Goal: Information Seeking & Learning: Learn about a topic

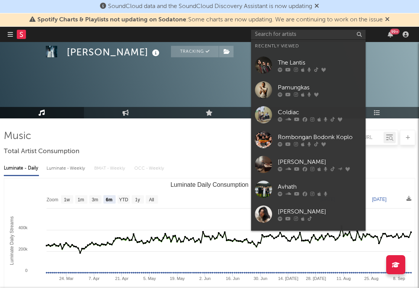
select select "6m"
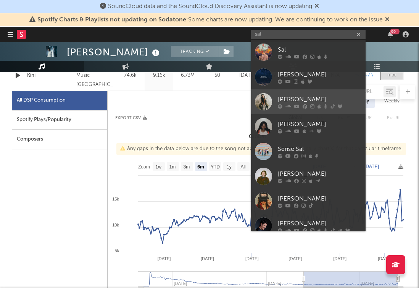
type input "sal"
click at [301, 93] on link "[PERSON_NAME]" at bounding box center [308, 101] width 115 height 25
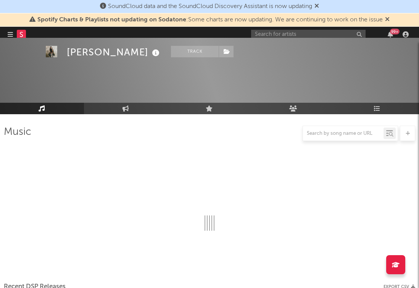
scroll to position [409, 0]
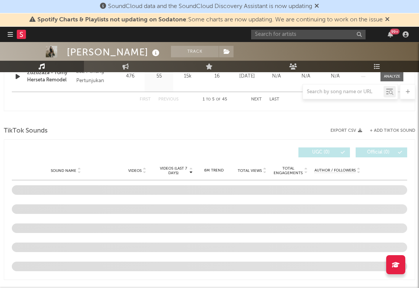
select select "6m"
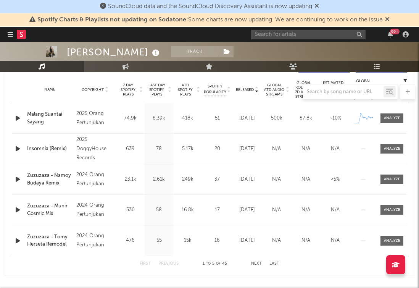
scroll to position [308, 0]
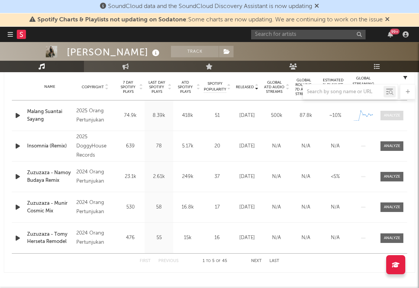
click at [391, 116] on div at bounding box center [392, 116] width 16 height 6
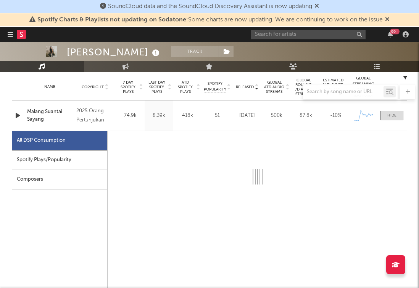
select select "1w"
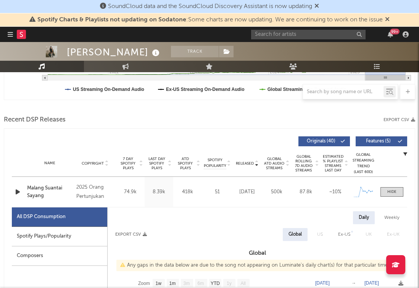
scroll to position [193, 0]
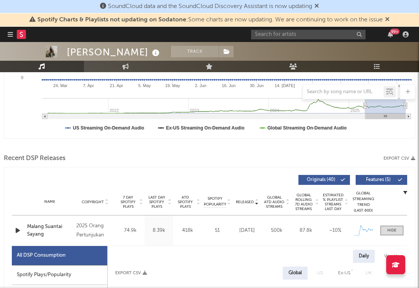
click at [134, 202] on span "7 Day Spotify Plays" at bounding box center [128, 202] width 20 height 14
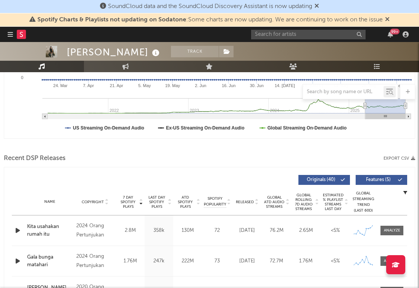
click at [134, 202] on span "7 Day Spotify Plays" at bounding box center [128, 202] width 20 height 14
click at [247, 202] on span "Released" at bounding box center [245, 202] width 18 height 5
select select "1w"
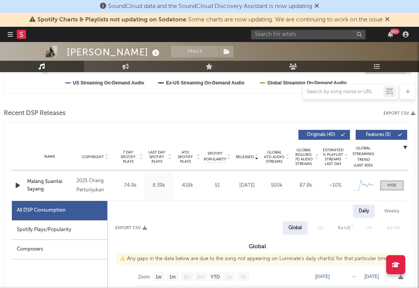
scroll to position [253, 0]
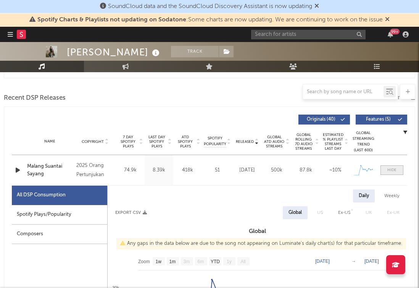
click at [396, 170] on div at bounding box center [392, 170] width 9 height 6
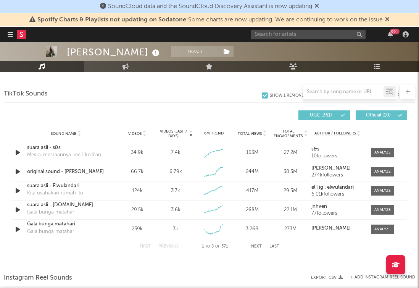
scroll to position [514, 0]
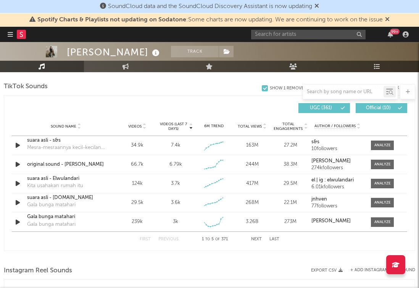
click at [143, 123] on icon at bounding box center [144, 124] width 4 height 3
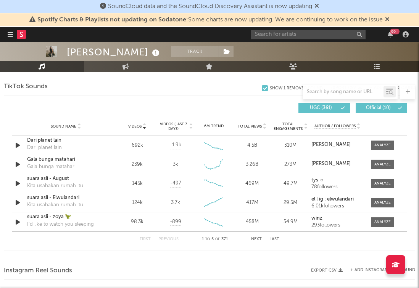
click at [78, 124] on icon at bounding box center [79, 124] width 4 height 3
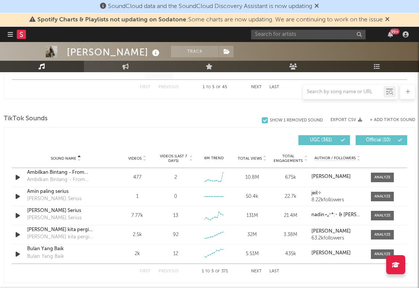
scroll to position [488, 0]
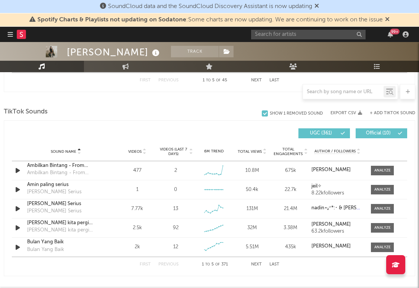
click at [79, 154] on icon at bounding box center [79, 153] width 4 height 3
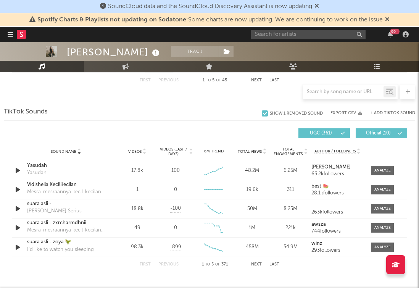
click at [79, 149] on icon at bounding box center [79, 150] width 4 height 3
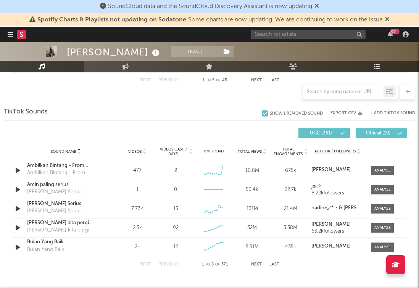
click at [263, 265] on div "First Previous 1 to 5 of 371 Next Last" at bounding box center [210, 264] width 140 height 15
click at [260, 265] on button "Next" at bounding box center [256, 264] width 11 height 4
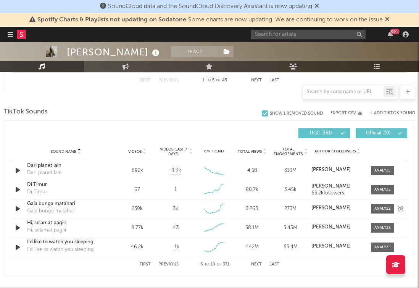
drag, startPoint x: 260, startPoint y: 265, endPoint x: 299, endPoint y: 215, distance: 62.9
click at [298, 217] on div "Sound Name Sound Name Videos Videos (last 7 days) Total Views Total Engagements…" at bounding box center [210, 197] width 396 height 147
click at [378, 211] on div at bounding box center [383, 209] width 16 height 6
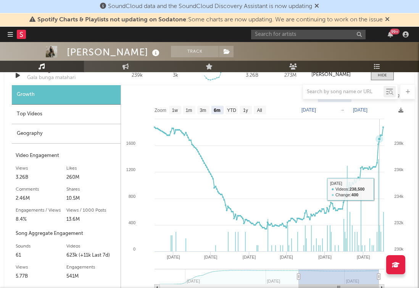
scroll to position [622, 0]
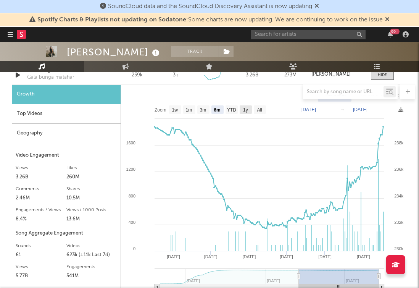
click at [243, 108] on text "1y" at bounding box center [245, 109] width 5 height 5
select select "1y"
type input "[DATE]"
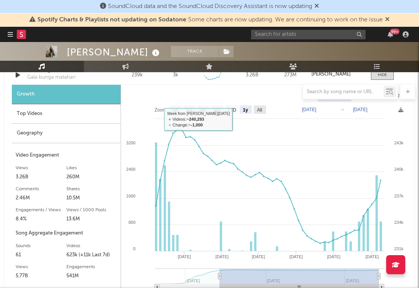
click at [260, 109] on text "All" at bounding box center [259, 109] width 5 height 5
select select "All"
type input "[DATE]"
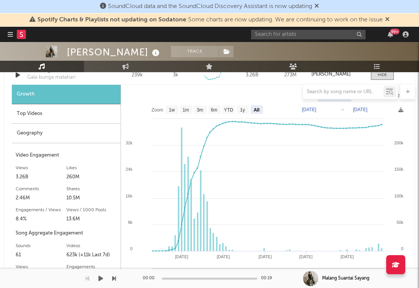
drag, startPoint x: 379, startPoint y: 269, endPoint x: 356, endPoint y: 269, distance: 22.9
click at [356, 269] on div "Malang Suantai Sayang" at bounding box center [361, 278] width 116 height 19
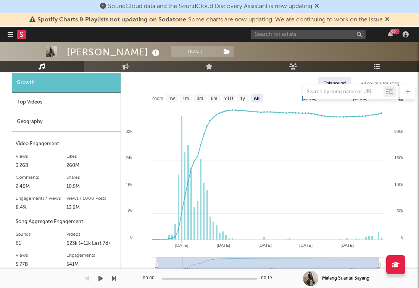
scroll to position [645, 0]
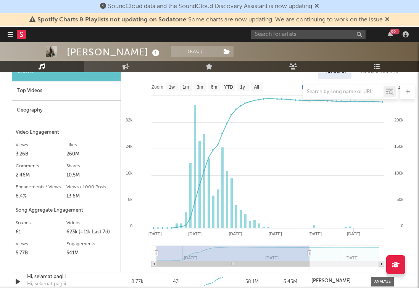
type input "[DATE]"
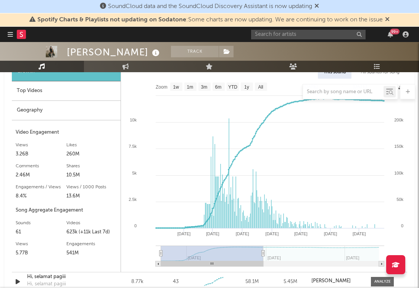
type input "[DATE]"
select select "6m"
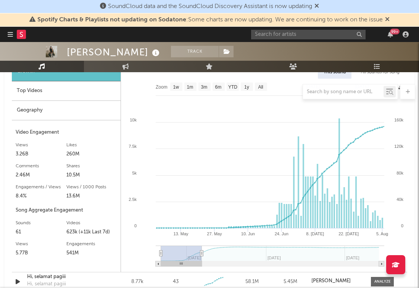
drag, startPoint x: 380, startPoint y: 252, endPoint x: 202, endPoint y: 252, distance: 178.3
click at [202, 252] on icon at bounding box center [201, 253] width 3 height 6
type input "[DATE]"
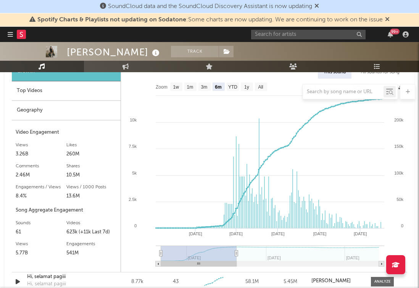
select select "6m"
type input "[DATE]"
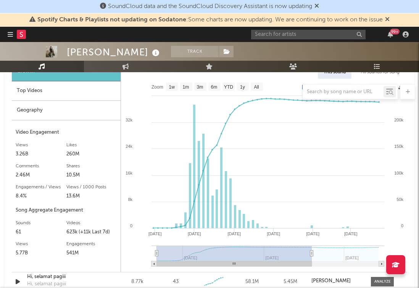
drag, startPoint x: 201, startPoint y: 253, endPoint x: 312, endPoint y: 236, distance: 112.1
click at [312, 236] on icon "Created with Highcharts 10.3.3 [DATE] '[DATE] Nov '[DATE] Jan '[DATE] [DATE] '[…" at bounding box center [264, 175] width 286 height 193
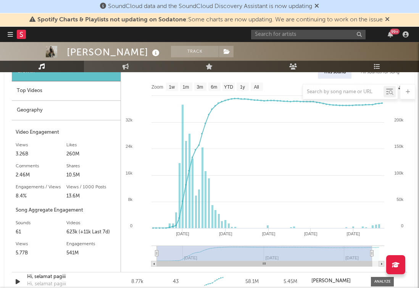
type input "[DATE]"
select select "All"
type input "[DATE]"
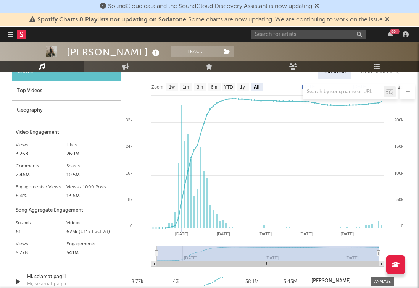
drag, startPoint x: 311, startPoint y: 254, endPoint x: 406, endPoint y: 258, distance: 94.4
click at [406, 258] on icon "Created with Highcharts 10.3.3 [DATE] '[DATE] [DATE] '[DATE] Apr '[DATE] Jan '[…" at bounding box center [264, 175] width 286 height 193
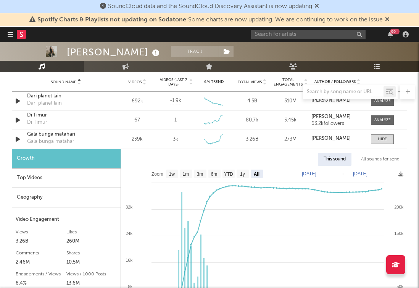
scroll to position [555, 0]
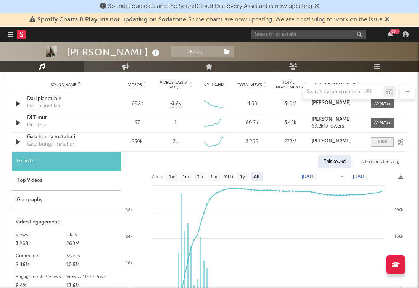
click at [386, 142] on div at bounding box center [382, 142] width 9 height 6
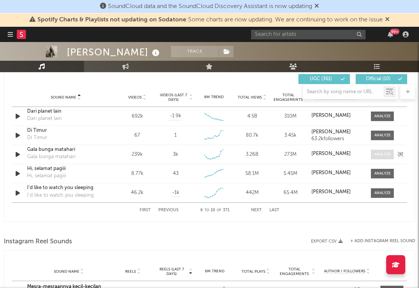
scroll to position [542, 0]
click at [377, 131] on div "Sound Name Di [PERSON_NAME] Videos 67 Videos (last 7 days) 1 Weekly Growth % - …" at bounding box center [210, 135] width 396 height 19
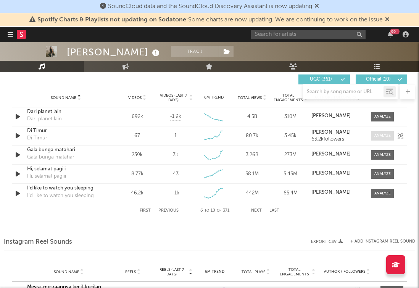
click at [379, 134] on div at bounding box center [383, 136] width 16 height 6
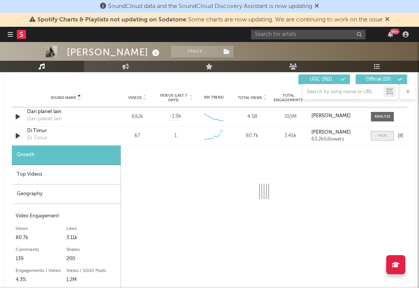
select select "6m"
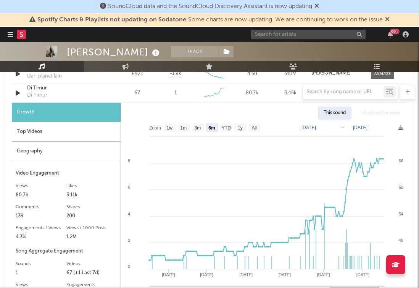
scroll to position [546, 0]
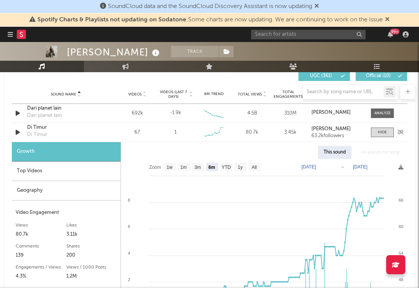
click at [387, 125] on div "Sound Name Di [PERSON_NAME] Videos 67 Videos (last 7 days) 1 Weekly Growth % - …" at bounding box center [210, 132] width 396 height 19
click at [385, 129] on span at bounding box center [382, 133] width 23 height 10
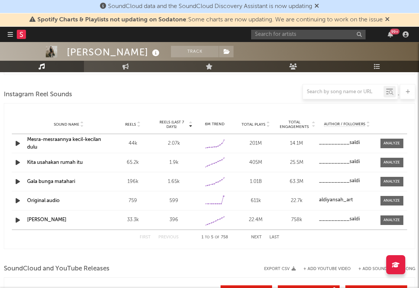
scroll to position [689, 0]
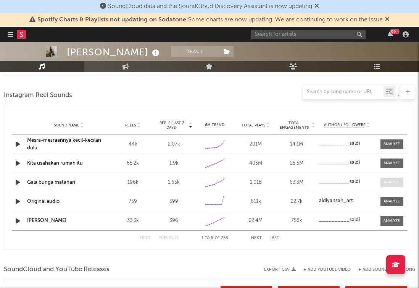
click at [388, 183] on div at bounding box center [392, 182] width 16 height 6
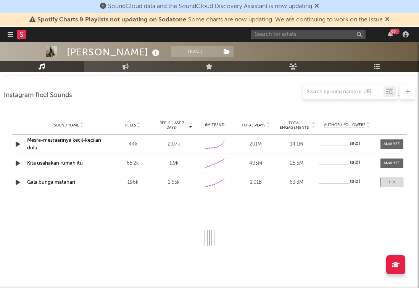
scroll to position [709, 0]
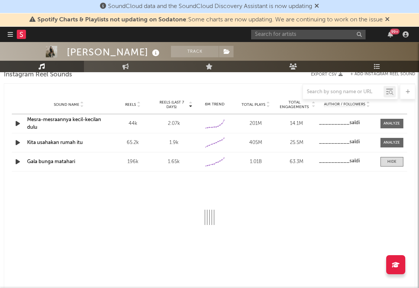
select select "6m"
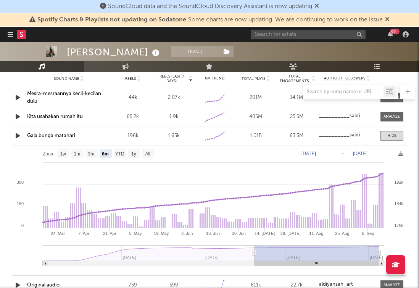
scroll to position [748, 0]
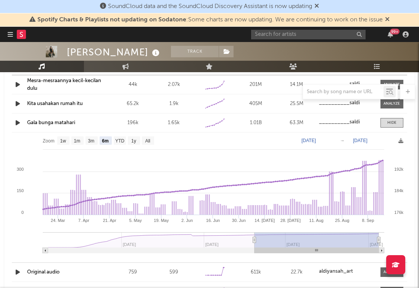
type input "[DATE]"
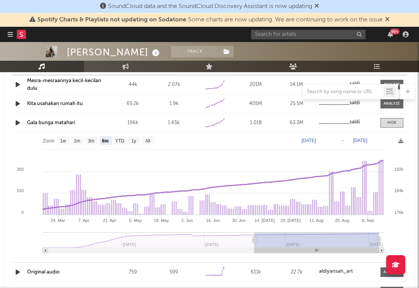
type input "[DATE]"
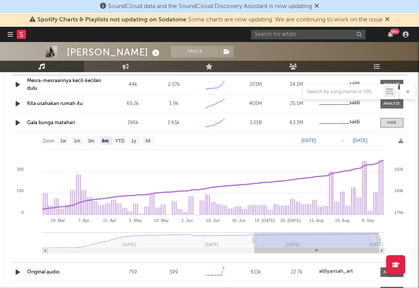
type input "[DATE]"
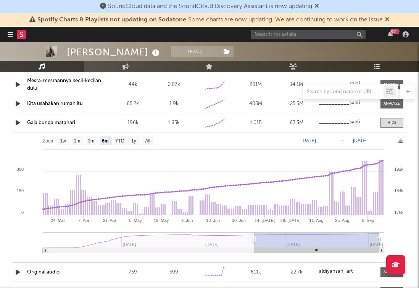
type input "[DATE]"
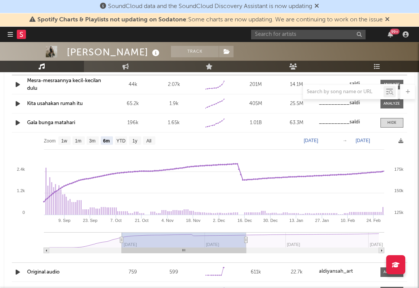
type input "[DATE]"
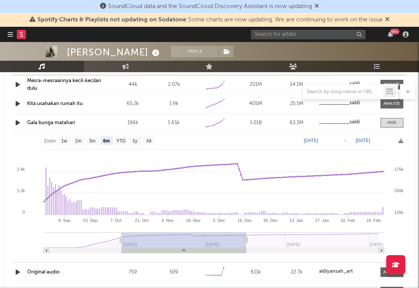
type input "[DATE]"
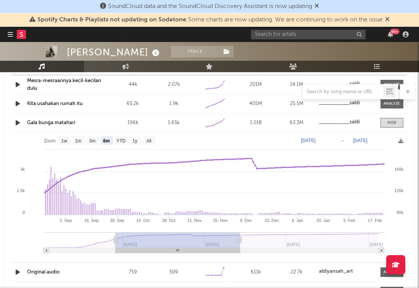
type input "[DATE]"
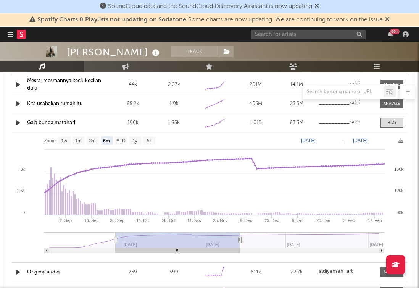
type input "[DATE]"
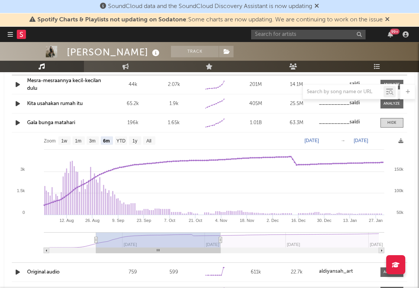
type input "[DATE]"
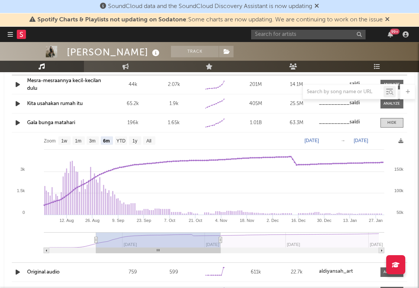
type input "[DATE]"
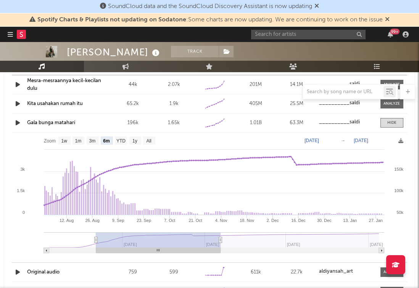
type input "[DATE]"
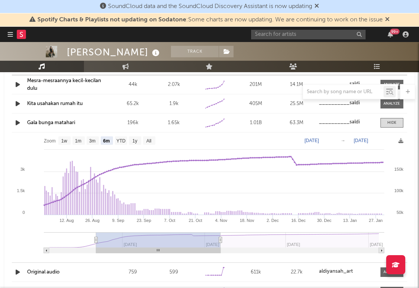
type input "[DATE]"
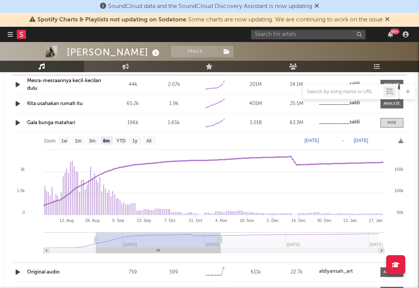
type input "[DATE]"
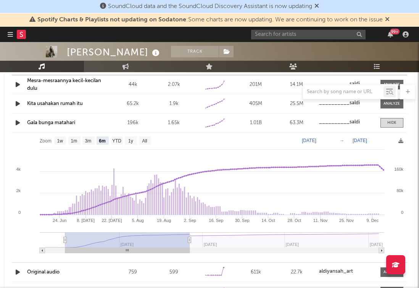
type input "[DATE]"
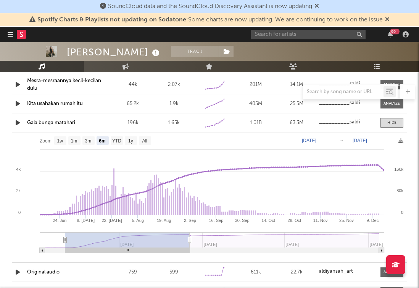
type input "[DATE]"
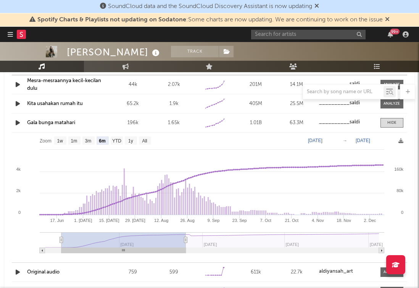
type input "[DATE]"
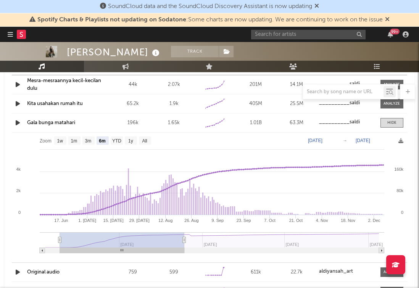
type input "[DATE]"
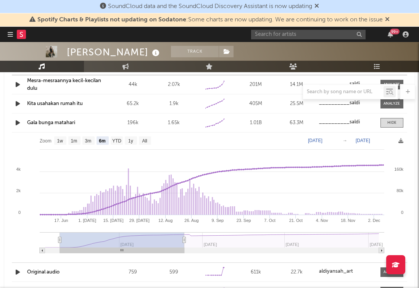
type input "[DATE]"
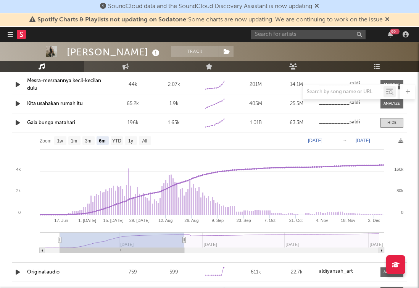
type input "[DATE]"
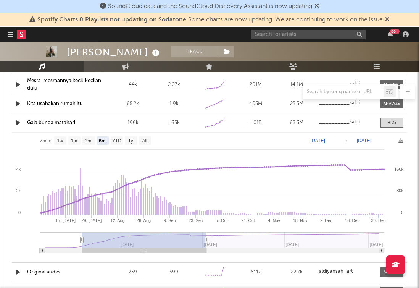
type input "[DATE]"
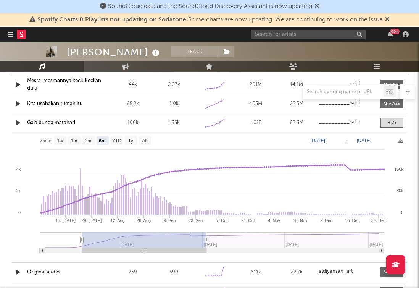
type input "[DATE]"
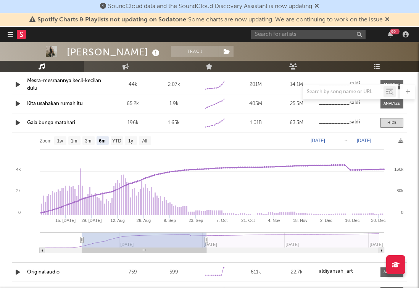
type input "[DATE]"
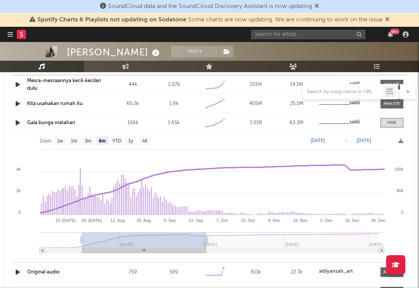
type input "[DATE]"
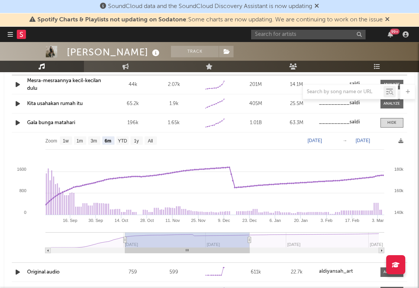
type input "[DATE]"
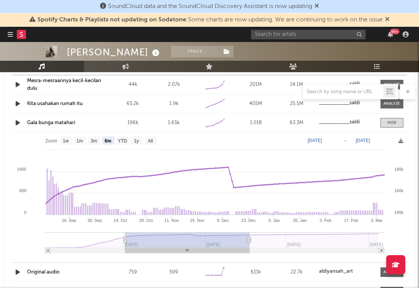
type input "[DATE]"
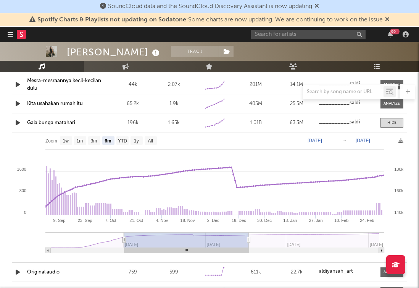
type input "[DATE]"
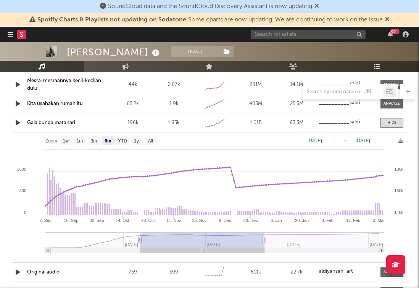
type input "[DATE]"
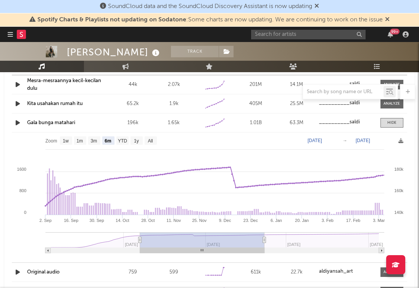
type input "[DATE]"
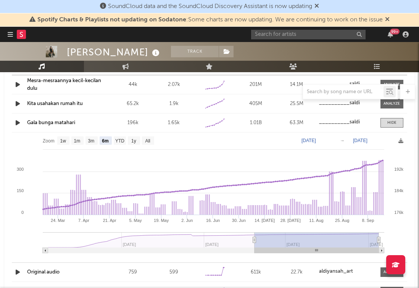
drag, startPoint x: 257, startPoint y: 241, endPoint x: 333, endPoint y: 254, distance: 77.1
click at [333, 254] on icon "Created with Highcharts 10.3.3 24. Mar [DATE]. Apr [DATE]. [DATE]. Jun [DATE]. …" at bounding box center [210, 196] width 396 height 126
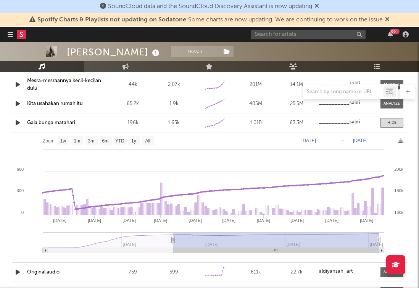
type input "[DATE]"
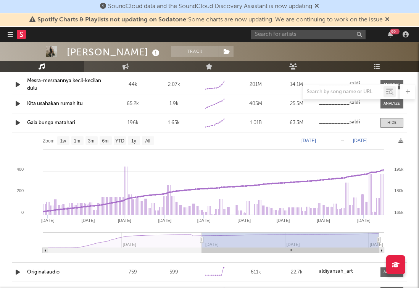
drag, startPoint x: 255, startPoint y: 242, endPoint x: 202, endPoint y: 236, distance: 53.8
click at [202, 236] on g at bounding box center [214, 242] width 342 height 21
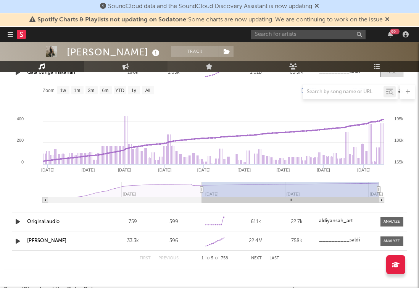
scroll to position [798, 0]
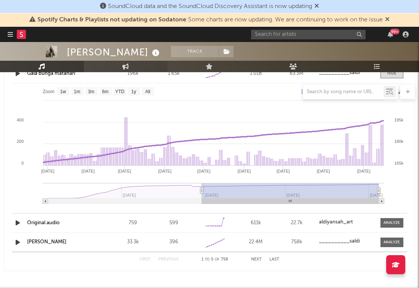
click at [129, 69] on link "Engagement" at bounding box center [126, 66] width 84 height 11
select select "1m"
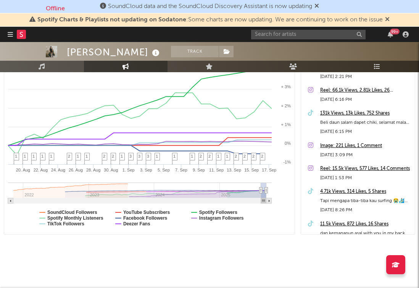
scroll to position [21721, 0]
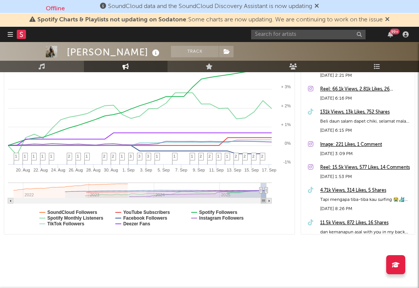
click at [393, 126] on div "Beli daun salam dapet chiki, selamat malam orang yang tak bisa aku miliki 🫨 #Da…" at bounding box center [365, 121] width 91 height 9
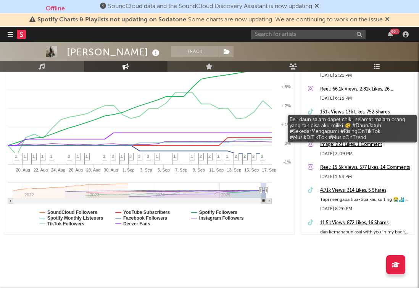
click at [352, 121] on div "Beli daun salam dapet chiki, selamat malam orang yang tak bisa aku miliki 🫨 #Da…" at bounding box center [365, 121] width 91 height 9
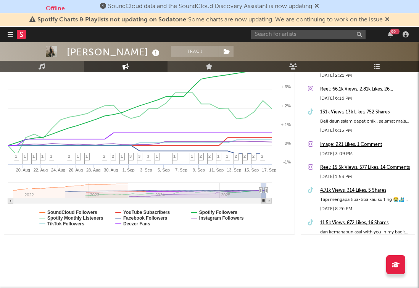
click at [341, 111] on div "131k Views, 13k Likes, 752 Shares" at bounding box center [365, 112] width 91 height 9
click at [380, 114] on div "131k Views, 13k Likes, 752 Shares" at bounding box center [365, 112] width 91 height 9
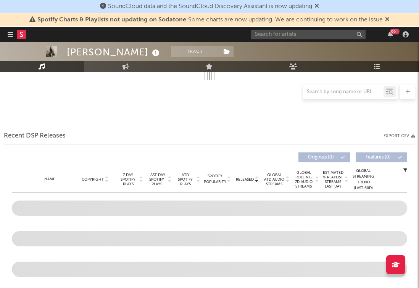
scroll to position [798, 0]
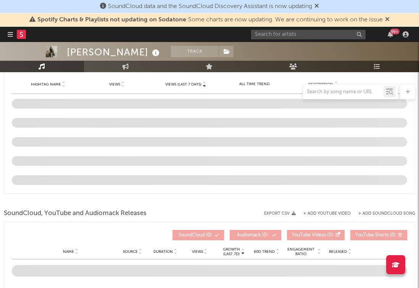
select select "1w"
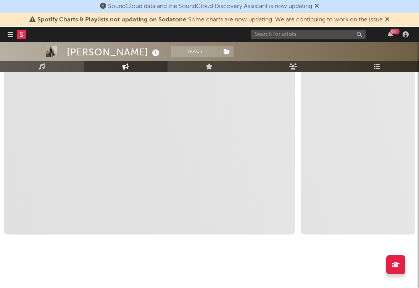
scroll to position [155, 0]
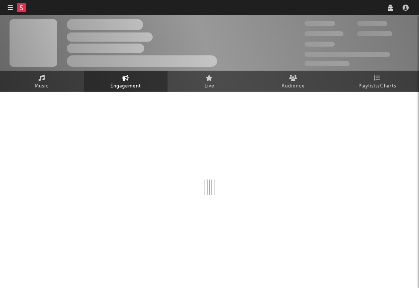
select select "1w"
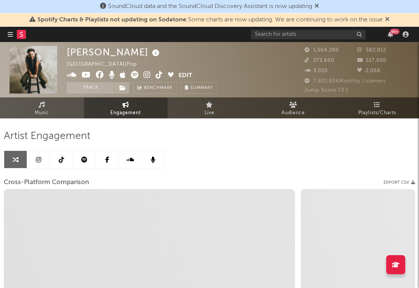
select select "1m"
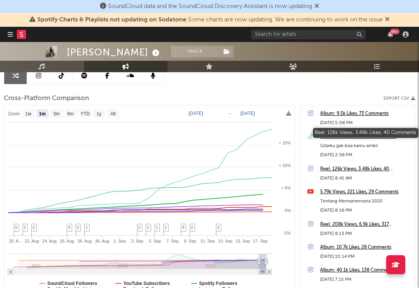
scroll to position [119, 0]
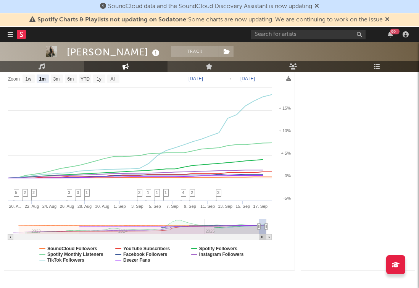
select select "1m"
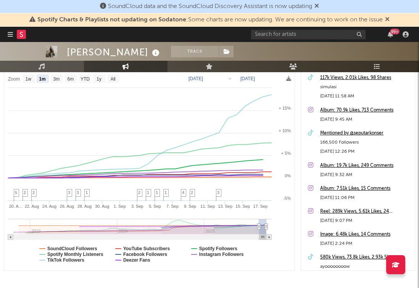
scroll to position [13199, 0]
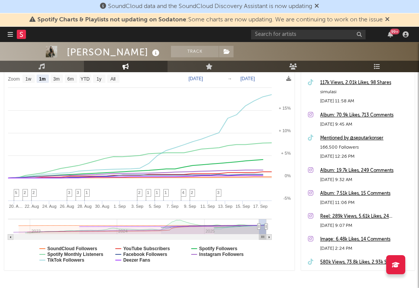
click at [342, 140] on div "Mentioned by @seputarkonser" at bounding box center [365, 138] width 91 height 9
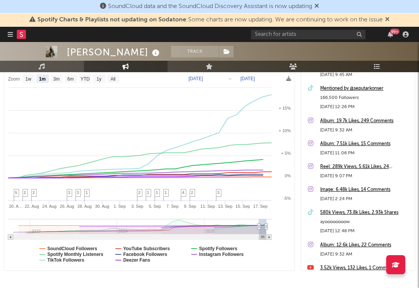
scroll to position [13249, 0]
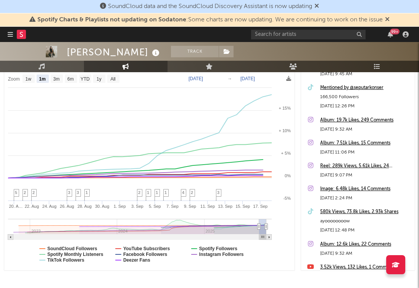
click at [374, 213] on div "580k Views, 73.8k Likes, 2.93k Shares" at bounding box center [365, 211] width 91 height 9
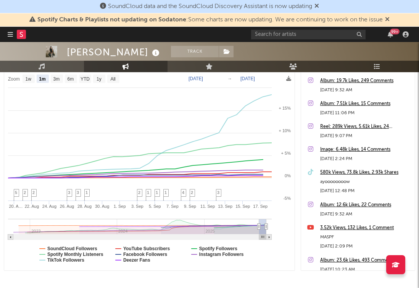
scroll to position [13289, 0]
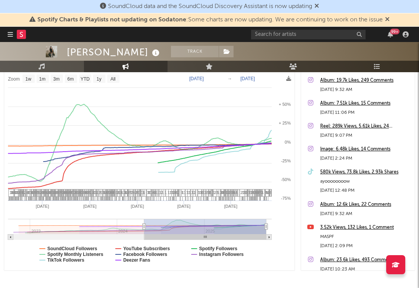
type input "2023-12-30"
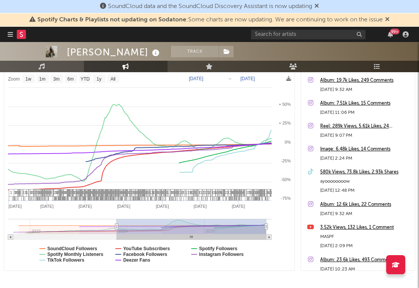
select select "1w"
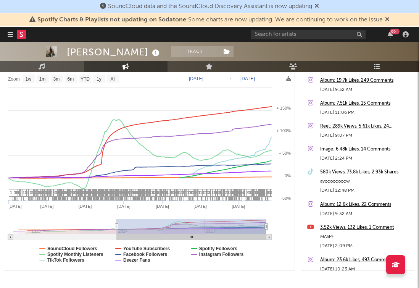
drag, startPoint x: 260, startPoint y: 228, endPoint x: 117, endPoint y: 218, distance: 143.5
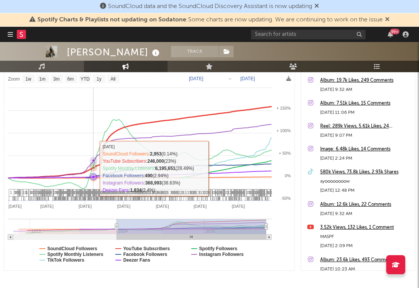
click at [94, 168] on icon at bounding box center [94, 165] width 8 height 8
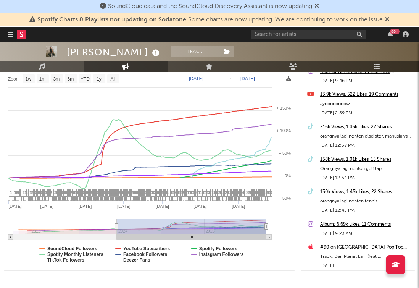
scroll to position [12826, 0]
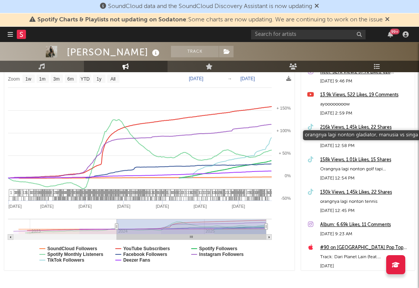
click at [394, 141] on div "orangnya lagi nonton gladiator, manusia vs singa" at bounding box center [365, 136] width 91 height 9
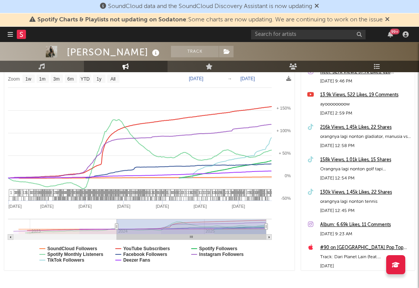
click at [375, 195] on div "130k Views, 1.45k Likes, 22 Shares" at bounding box center [365, 192] width 91 height 9
